Goal: Task Accomplishment & Management: Manage account settings

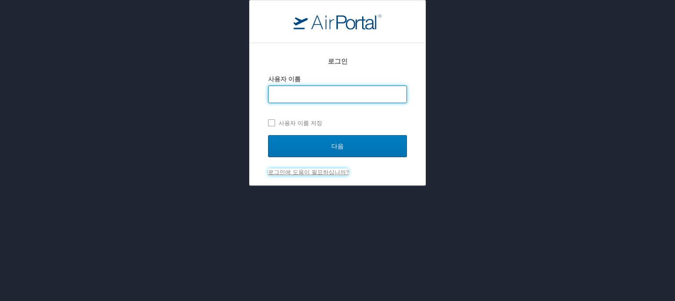
click at [322, 175] on link "로그인에 도움이 필요하십니까?" at bounding box center [308, 172] width 80 height 7
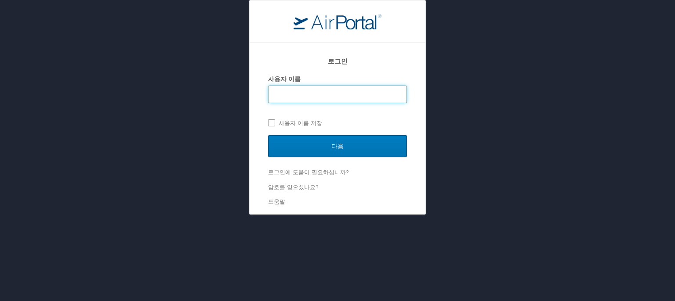
click at [330, 94] on input "사용자 이름" at bounding box center [337, 94] width 138 height 17
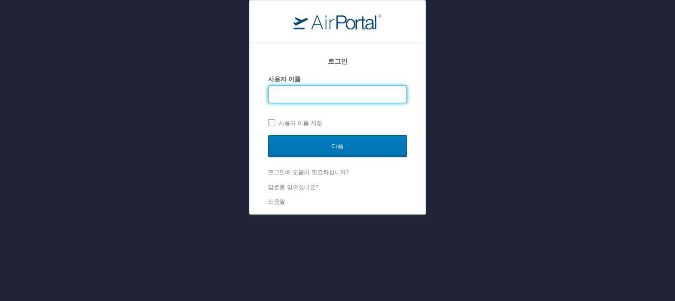
type input "d"
type input "soheee"
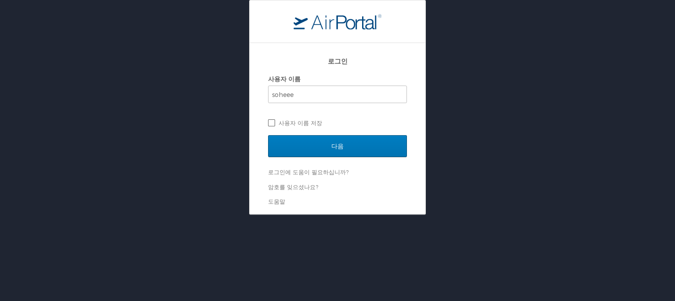
click at [301, 125] on label "사용자 이름 저장" at bounding box center [337, 122] width 139 height 13
click at [274, 125] on input "사용자 이름 저장" at bounding box center [271, 122] width 6 height 6
checkbox input "true"
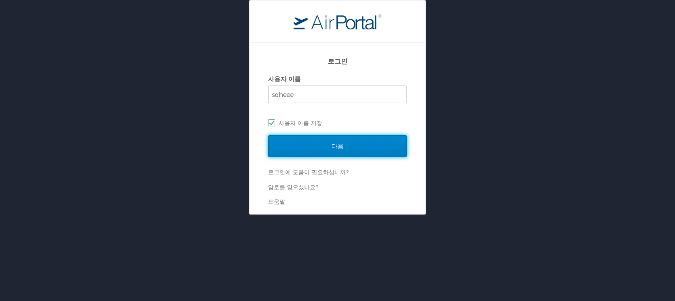
click at [304, 143] on input "다음" at bounding box center [337, 146] width 139 height 22
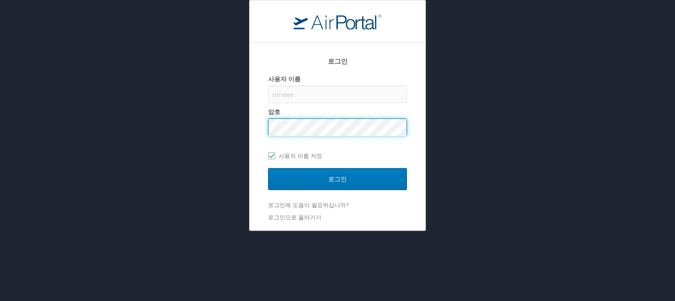
click at [268, 168] on input "로그인" at bounding box center [337, 179] width 139 height 22
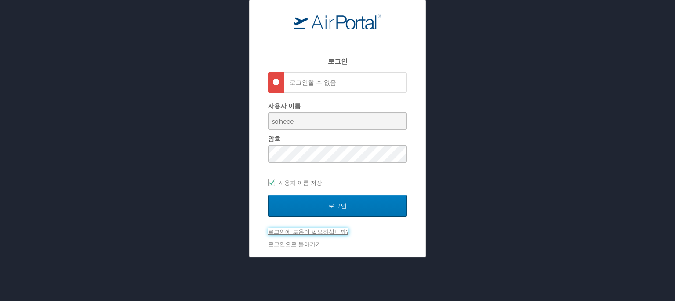
click at [300, 233] on link "로그인에 도움이 필요하십니까?" at bounding box center [308, 231] width 80 height 7
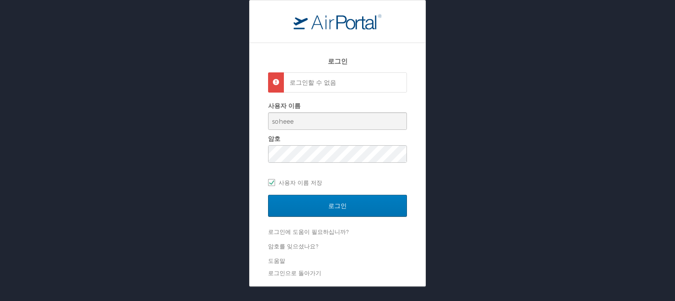
click at [406, 109] on div "사용자 이름" at bounding box center [337, 105] width 139 height 13
click at [305, 273] on link "로그인으로 돌아가기" at bounding box center [294, 273] width 53 height 7
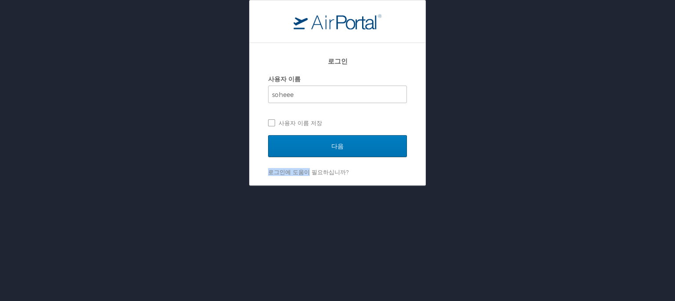
drag, startPoint x: 305, startPoint y: 273, endPoint x: 392, endPoint y: 127, distance: 169.6
click at [392, 127] on div "로그인 사용자 이름 soheee 사용자 이름 저장 다음 로그인에 도움이 필요하십니까? 암호를 잊으셨나요? 도움말" at bounding box center [337, 150] width 675 height 301
click at [312, 174] on link "로그인에 도움이 필요하십니까?" at bounding box center [308, 172] width 80 height 7
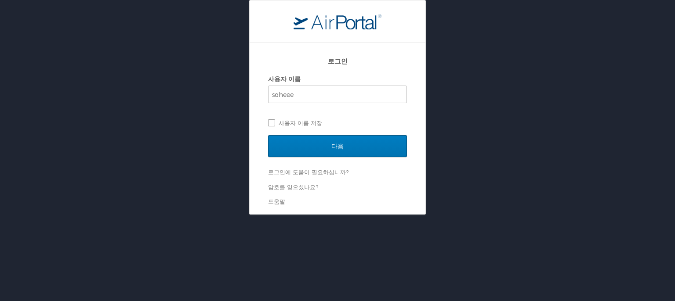
click at [293, 190] on li "암호를 잊으셨나요?" at bounding box center [337, 187] width 139 height 8
click at [301, 185] on link "암호를 잊으셨나요?" at bounding box center [293, 187] width 50 height 7
